Goal: Check status: Check status

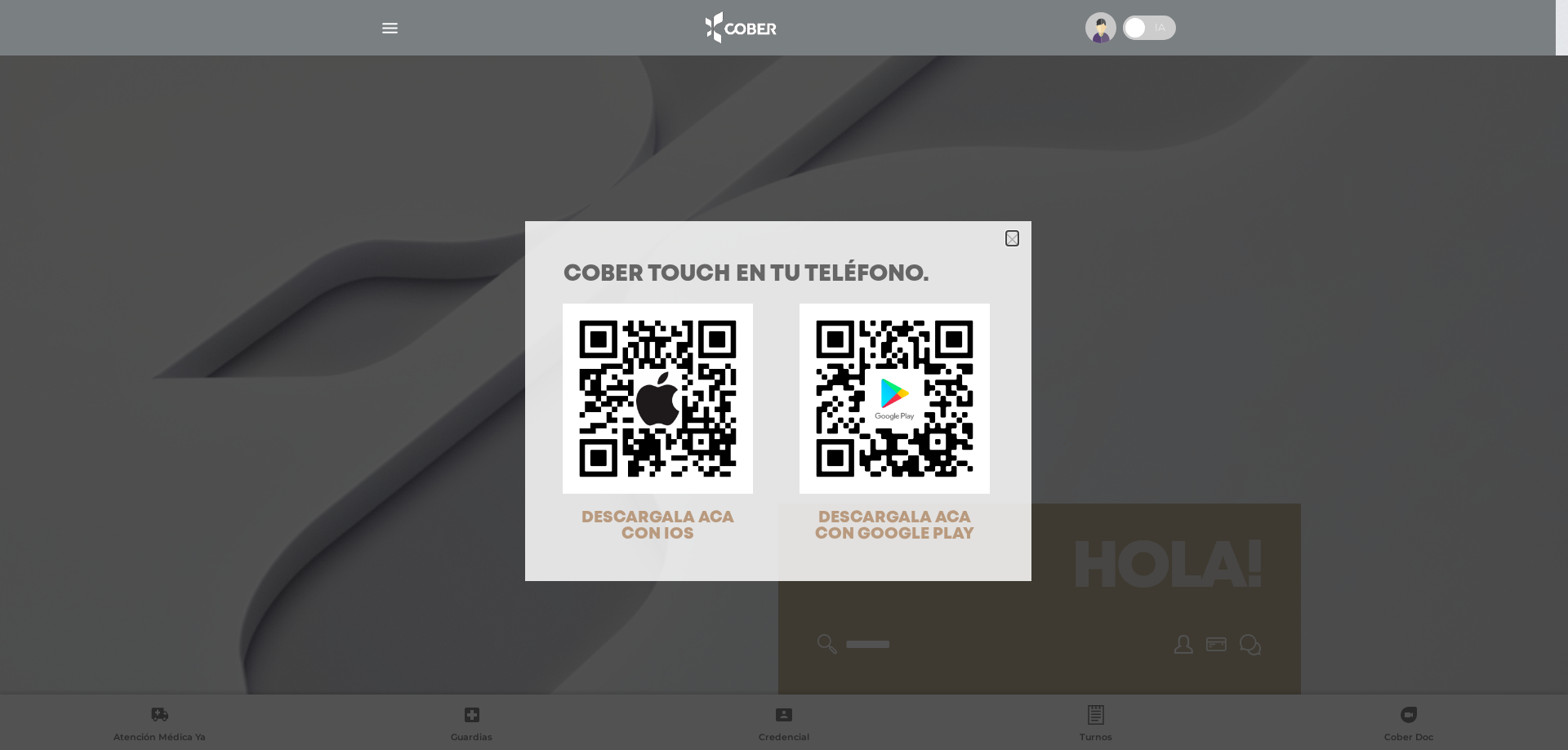
click at [1009, 234] on icon "Close" at bounding box center [1012, 239] width 12 height 12
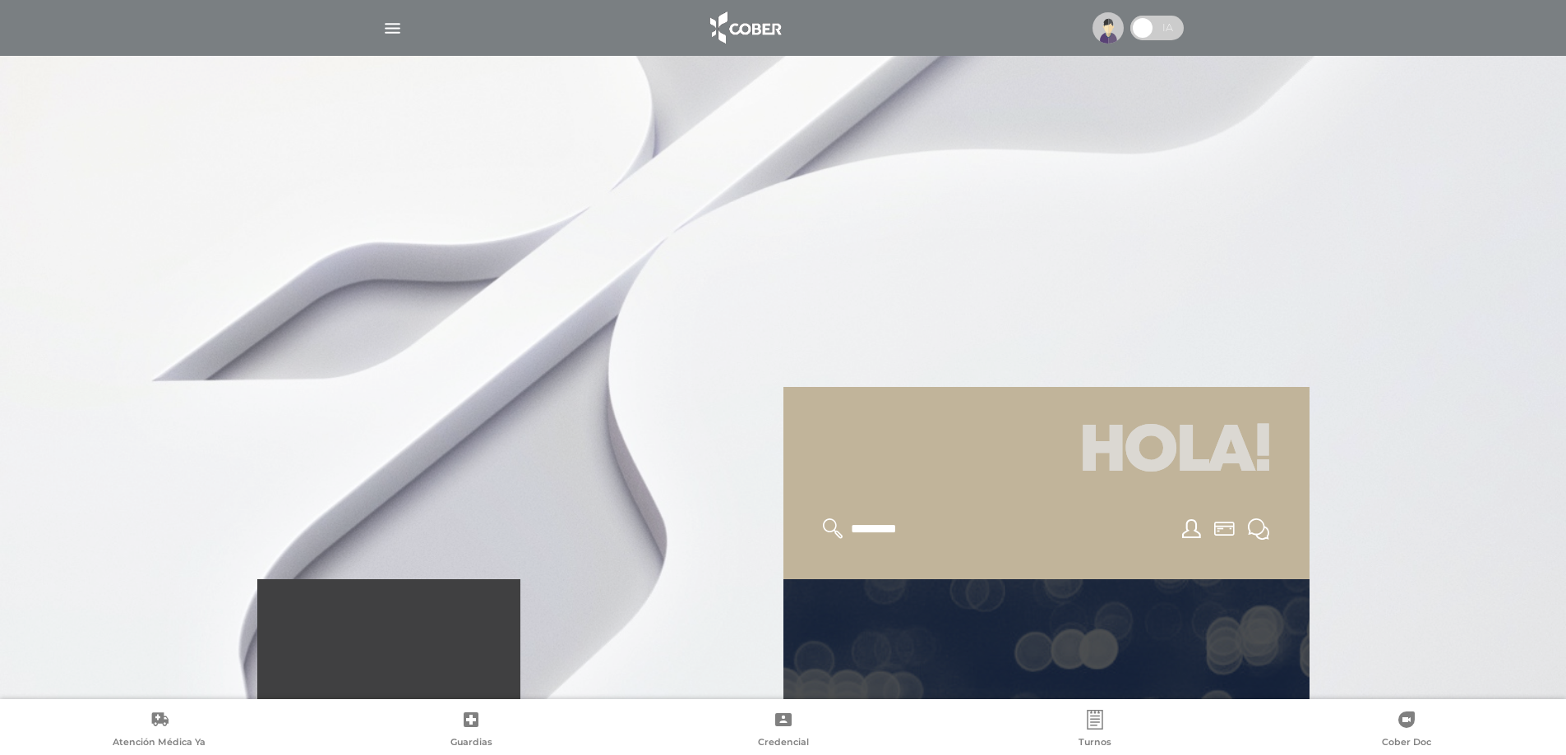
scroll to position [329, 0]
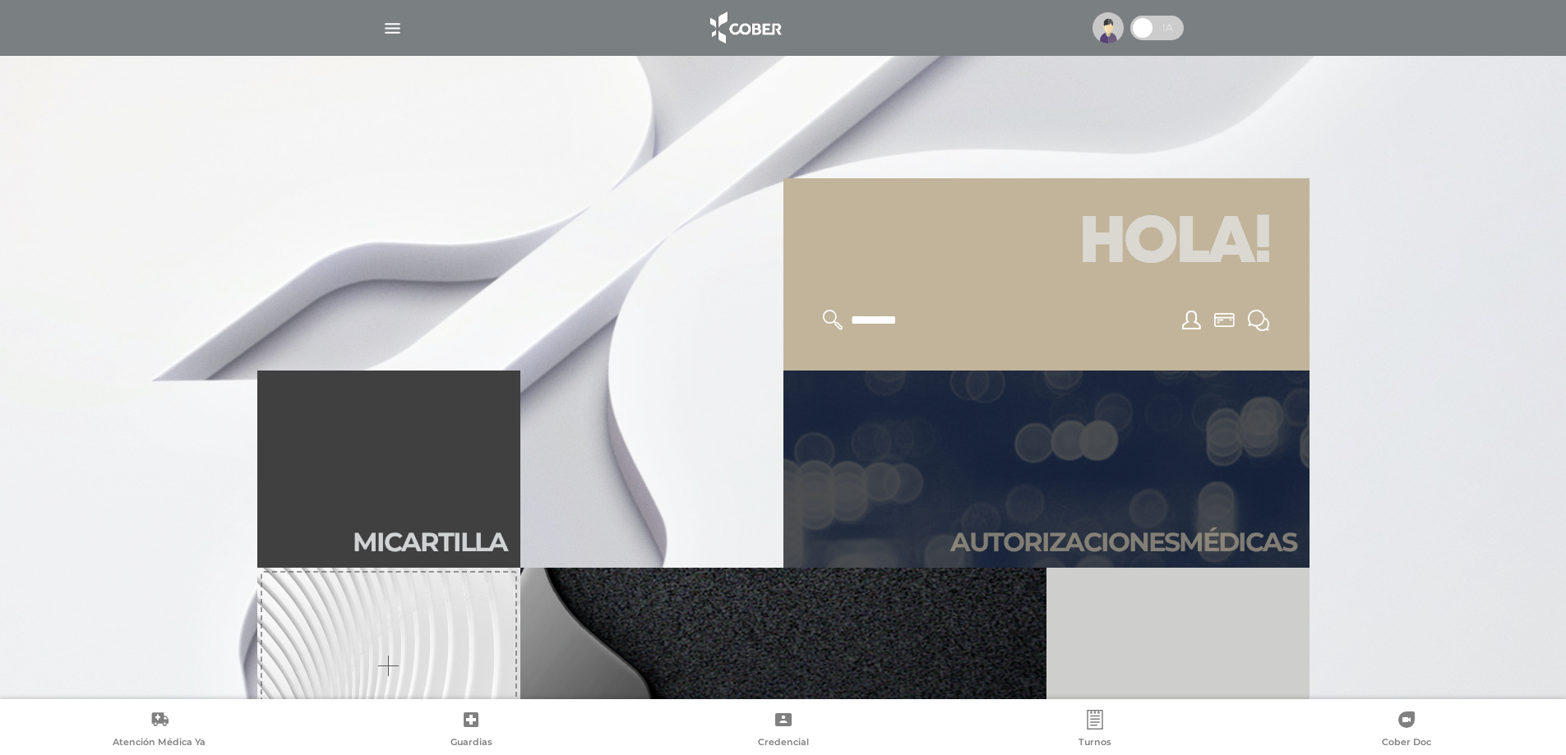
click at [1071, 545] on h2 "Autori zaciones médicas" at bounding box center [1123, 542] width 346 height 31
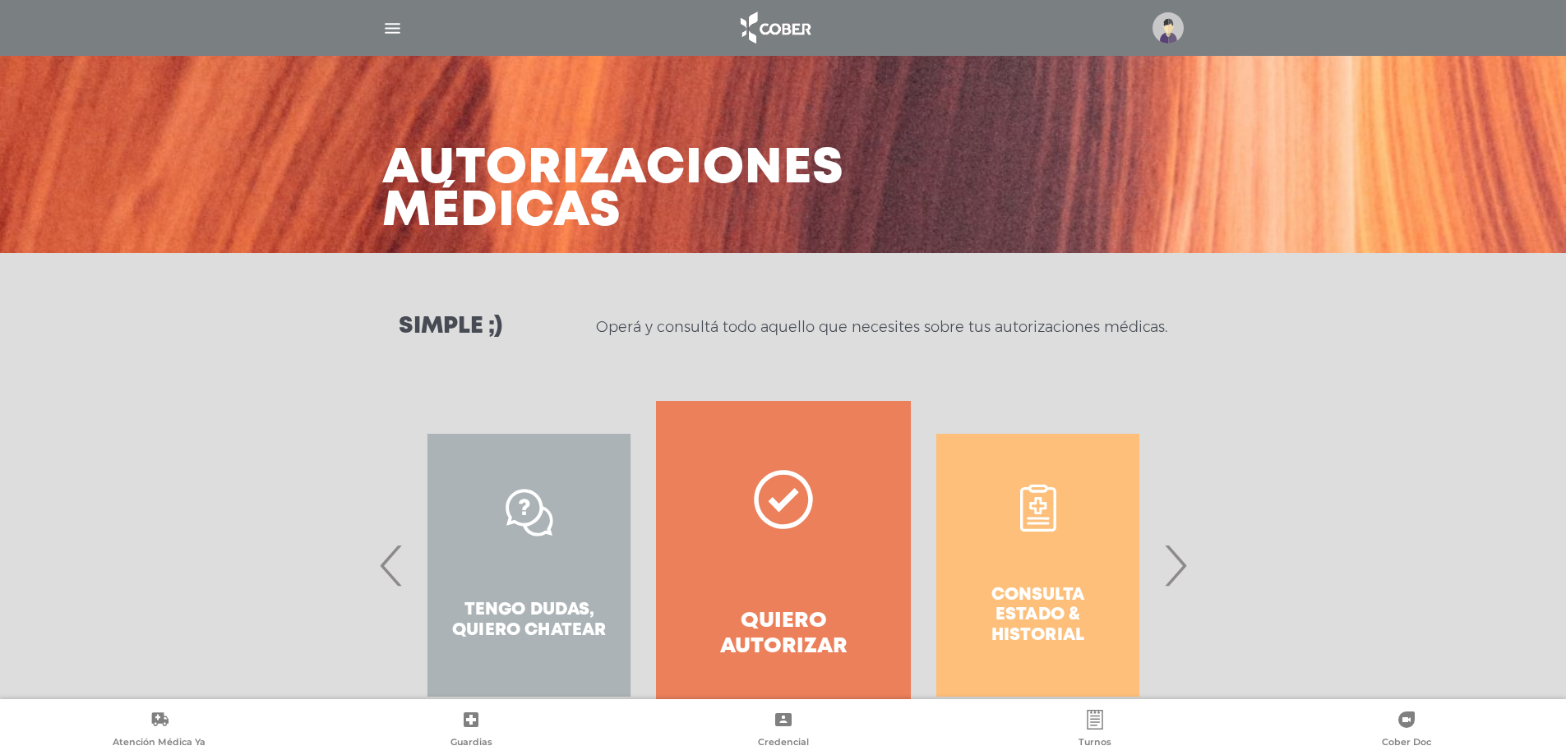
click at [1169, 563] on span "›" at bounding box center [1175, 565] width 32 height 89
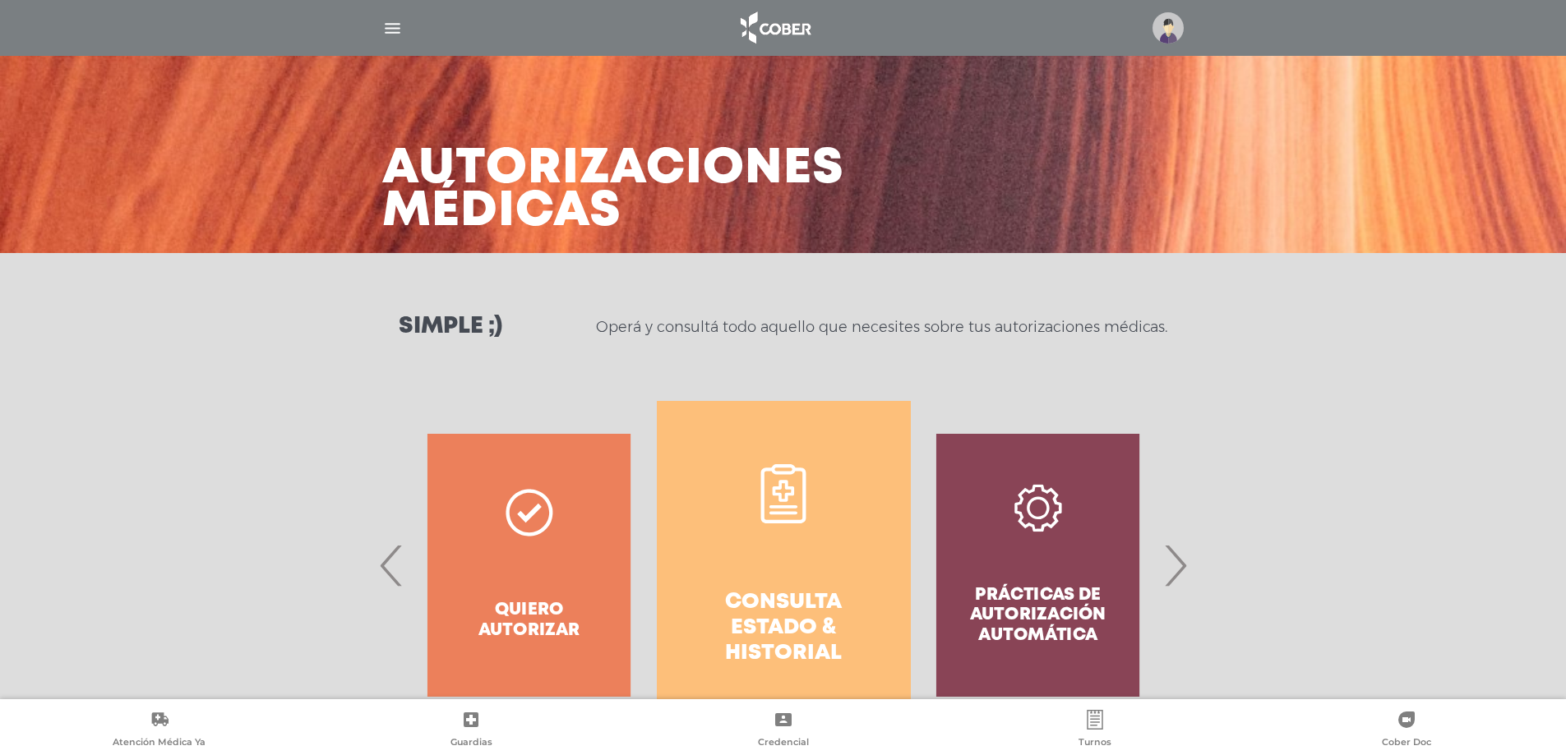
click at [782, 612] on h4 "Consulta estado & historial" at bounding box center [783, 628] width 195 height 77
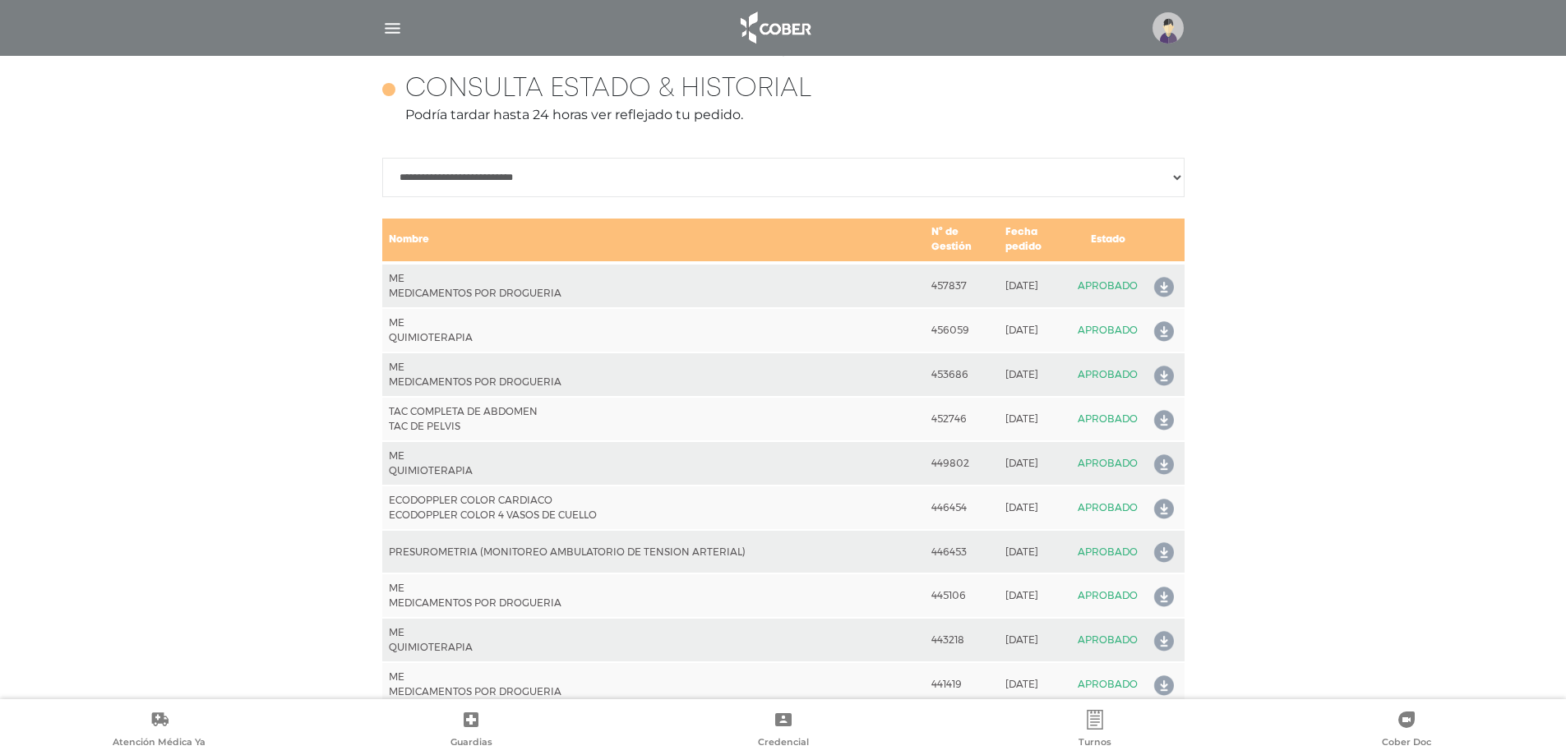
scroll to position [730, 0]
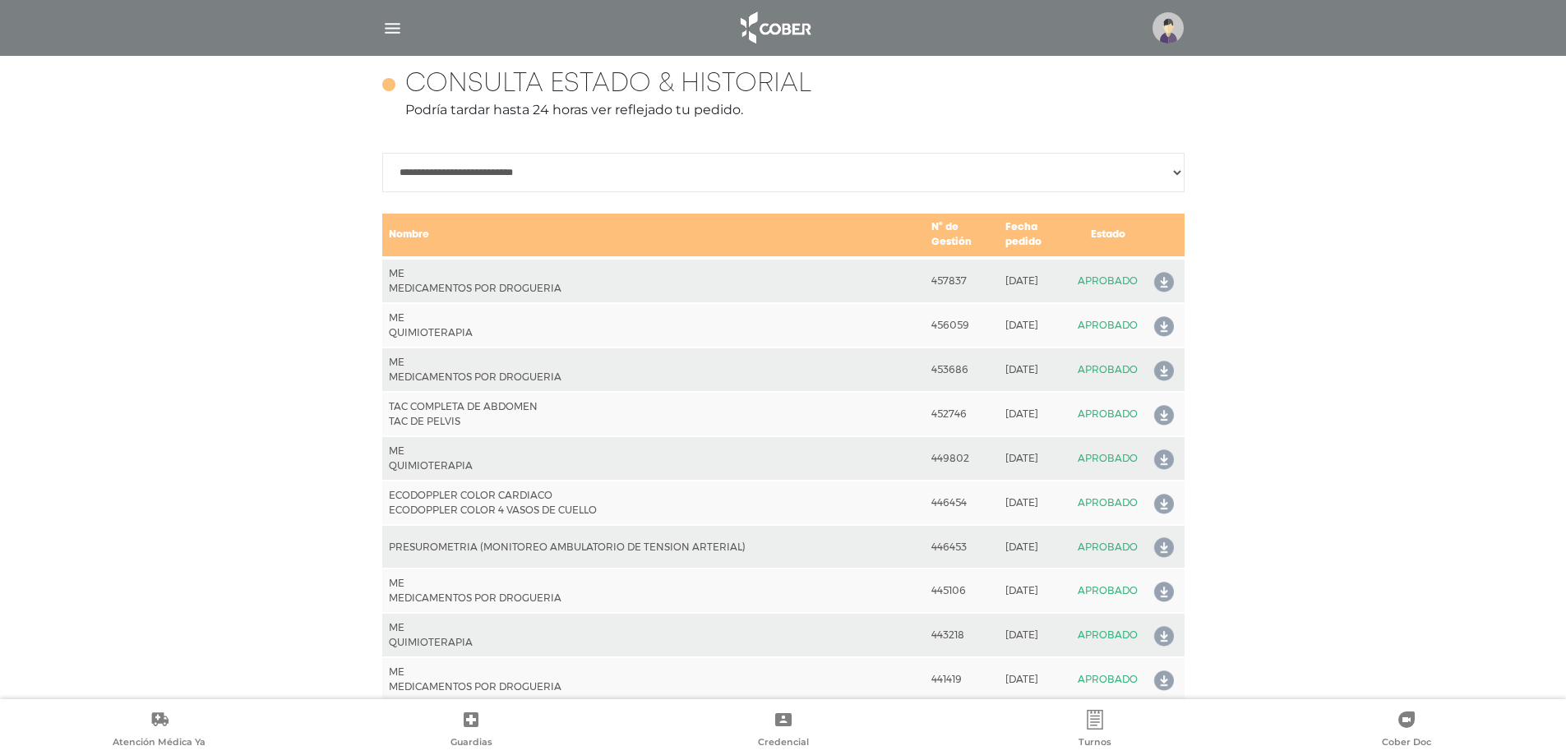
click at [755, 25] on img at bounding box center [774, 27] width 86 height 39
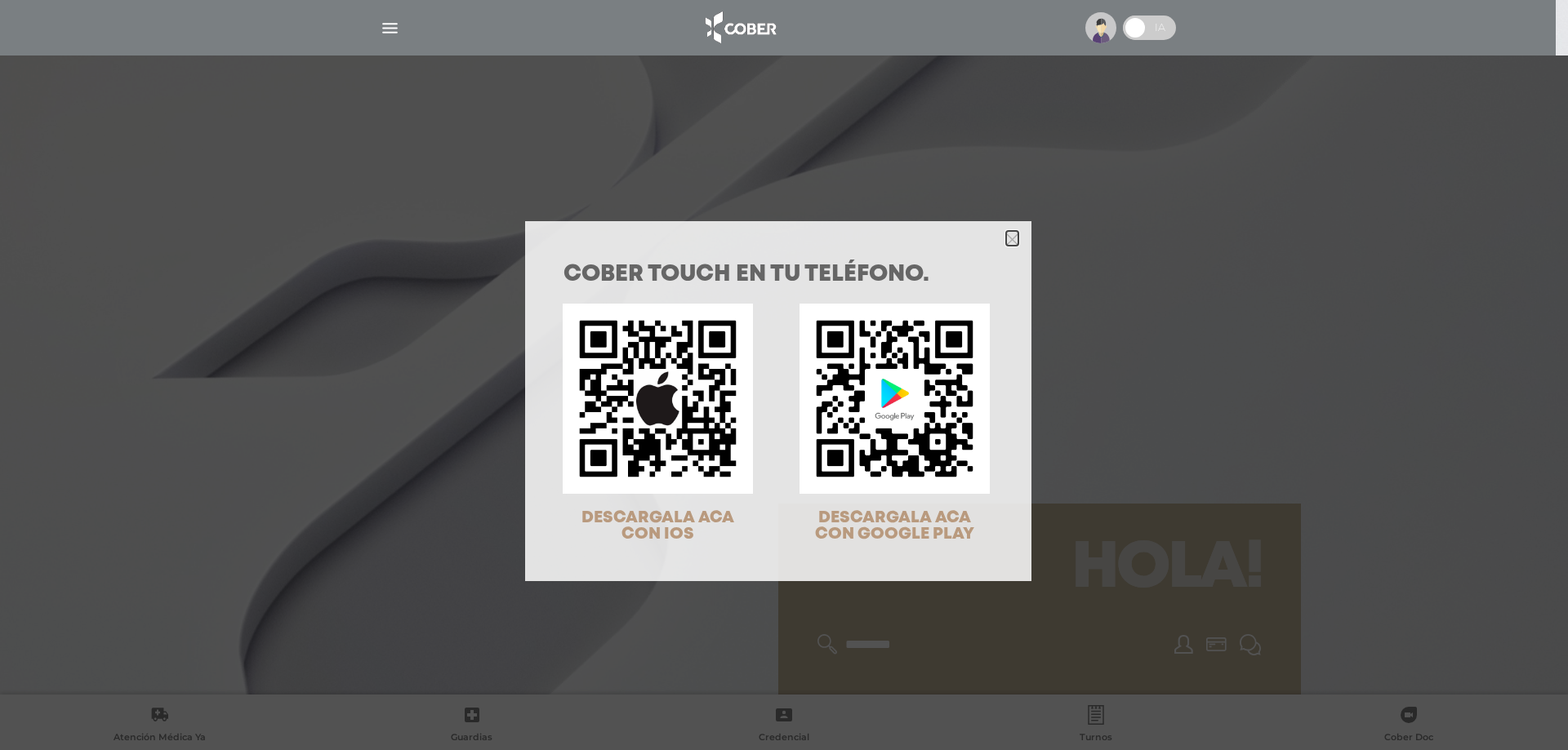
click at [1007, 236] on icon "Close" at bounding box center [1012, 239] width 12 height 12
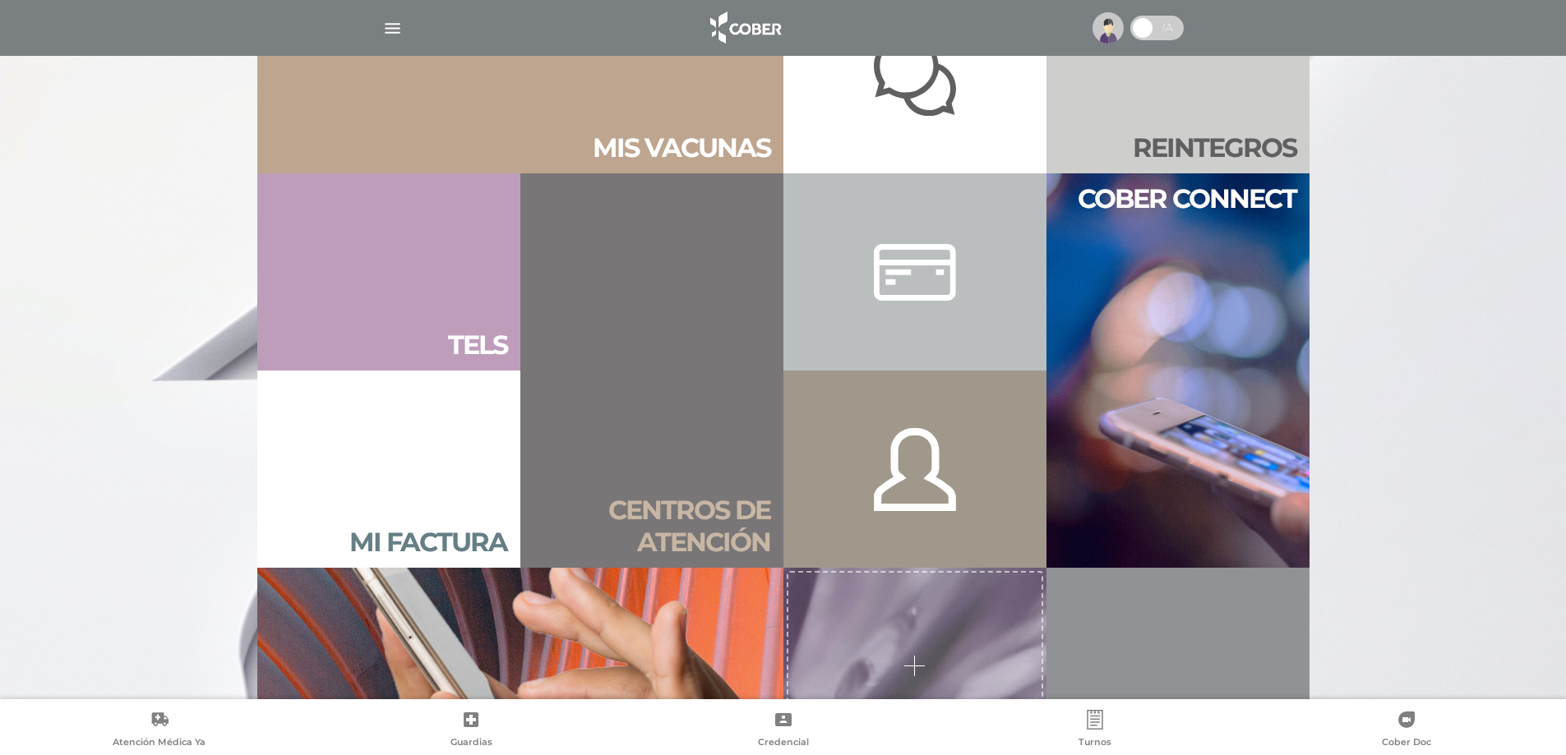
scroll to position [1151, 0]
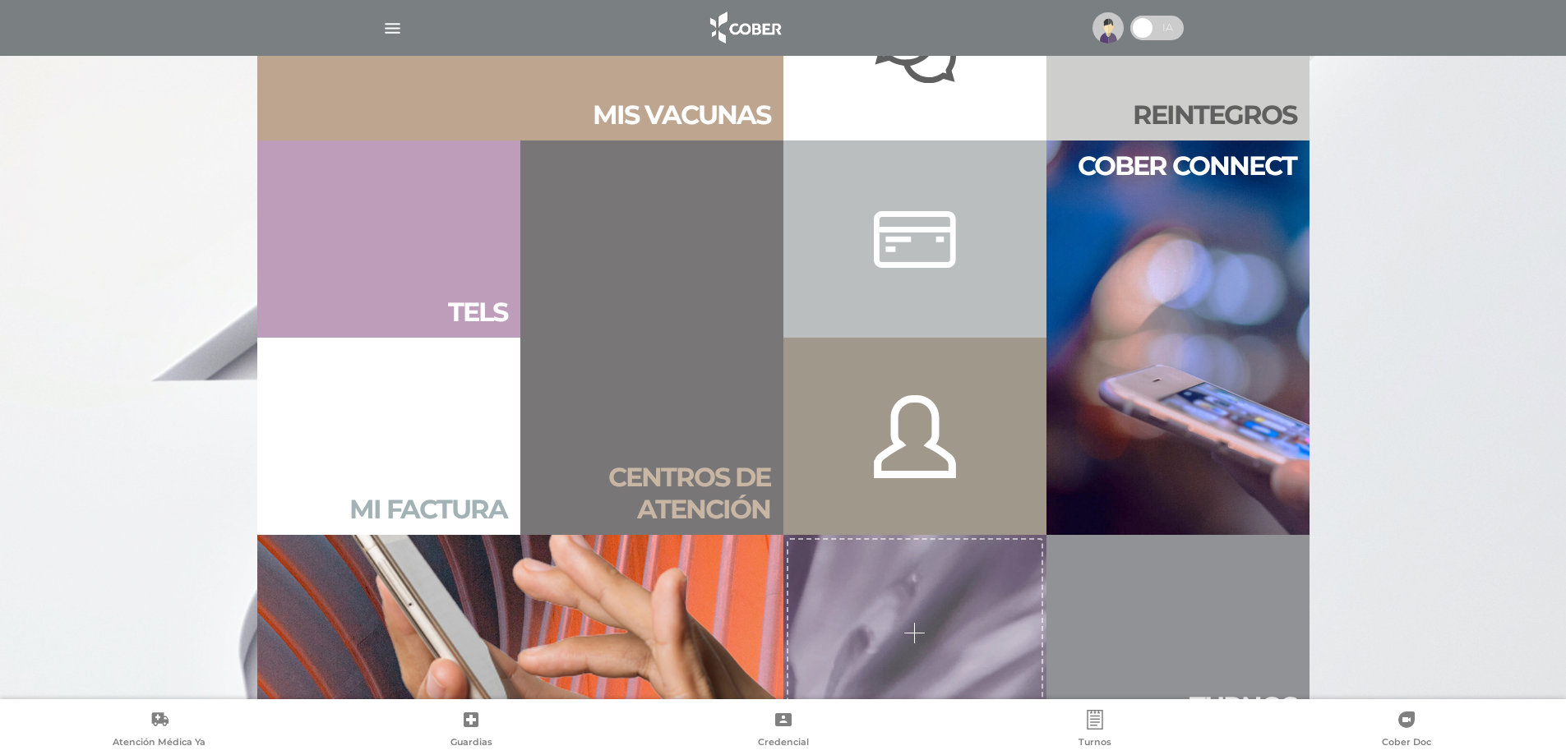
click at [414, 509] on h2 "Mi factura" at bounding box center [428, 509] width 158 height 31
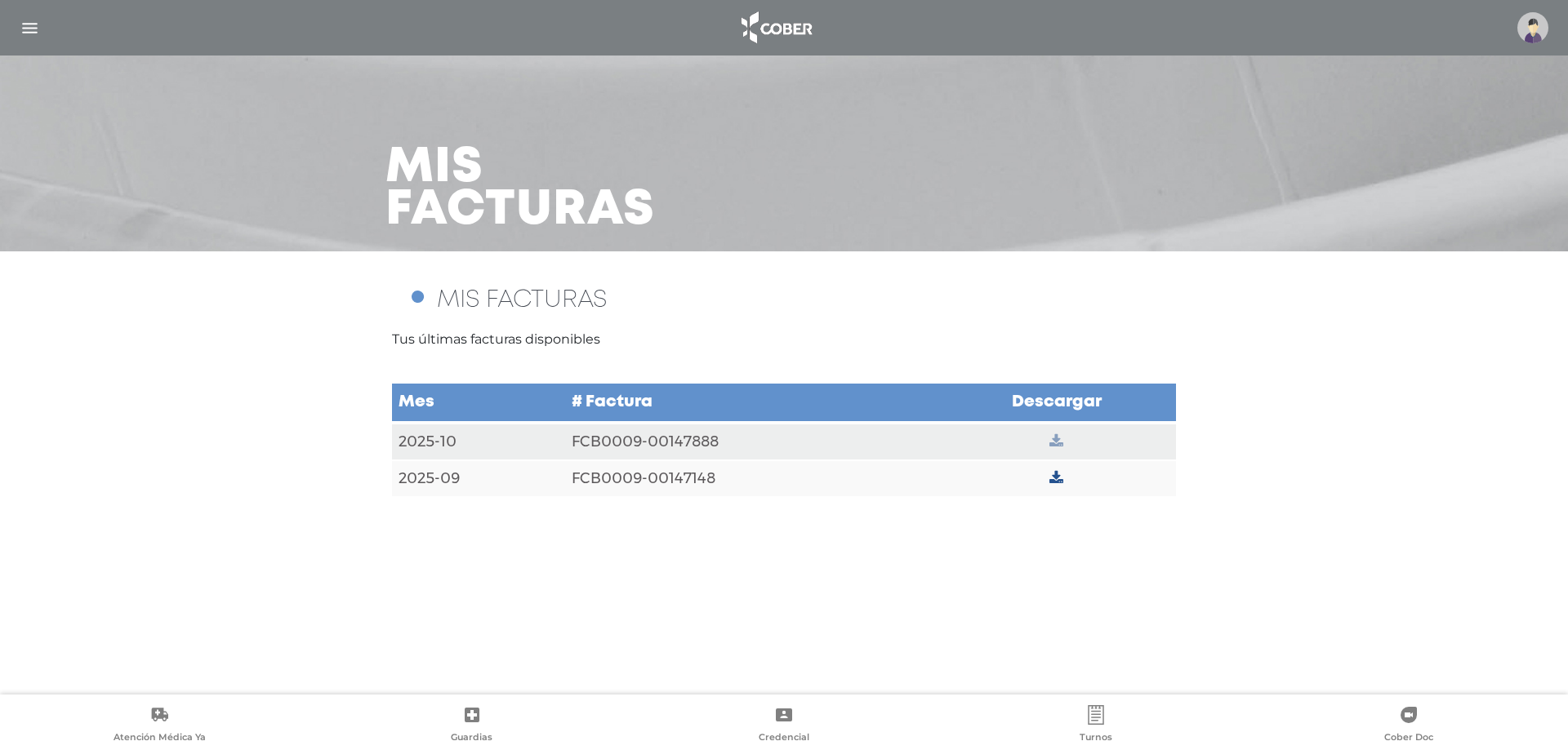
click at [1061, 442] on icon at bounding box center [1056, 441] width 14 height 15
